Goal: Check status

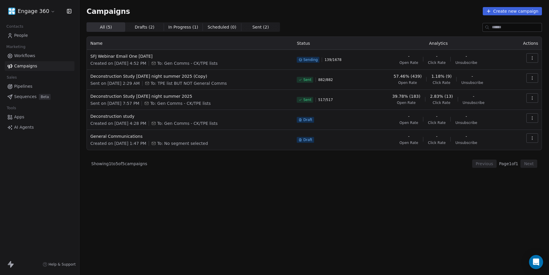
click at [332, 187] on div "All ( 5 ) All ( 5 ) Drafts ( 2 ) Drafts ( 2 ) In Progress ( 1 ) In Progress ( 1…" at bounding box center [315, 122] width 456 height 201
click at [280, 64] on div "Created on [DATE] 4:52 PM To: Gen Comms - CK/TPE lists" at bounding box center [189, 63] width 199 height 6
click at [458, 62] on span "Unsubscribe" at bounding box center [467, 62] width 22 height 5
click at [445, 52] on td "13.11% (16) Open Rate 0.82% (1) Click Rate - Unsubscribe" at bounding box center [438, 60] width 143 height 20
click at [301, 183] on div "All ( 5 ) All ( 5 ) Drafts ( 2 ) Drafts ( 2 ) In Progress ( 1 ) In Progress ( 1…" at bounding box center [315, 122] width 456 height 201
